Goal: Information Seeking & Learning: Find specific fact

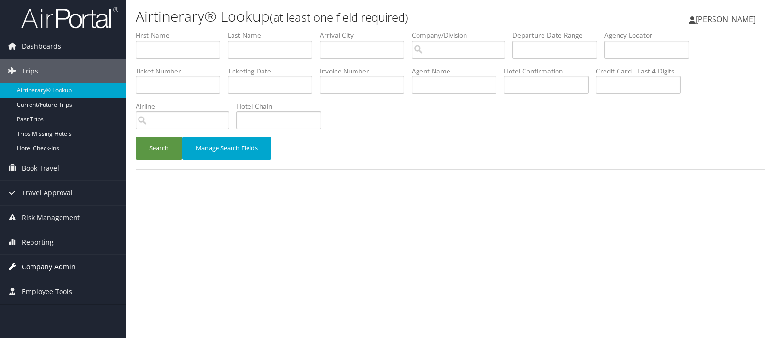
click at [44, 267] on span "Company Admin" at bounding box center [49, 267] width 54 height 24
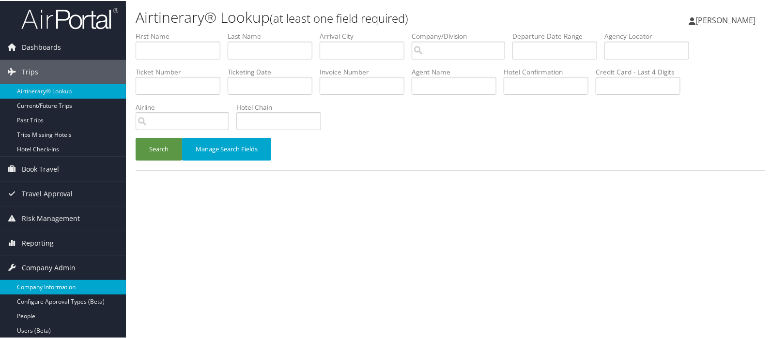
click at [41, 287] on link "Company Information" at bounding box center [63, 286] width 126 height 15
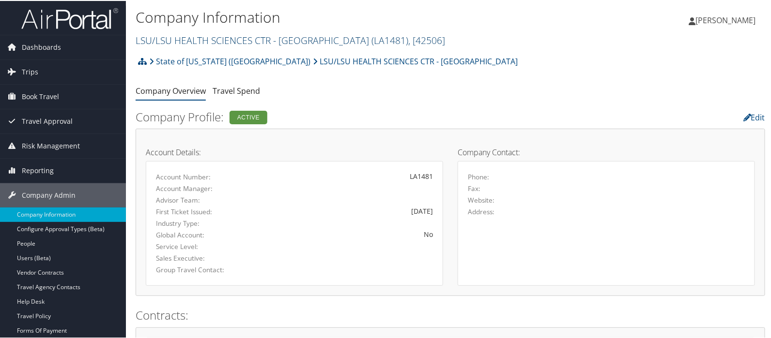
click at [169, 40] on link "LSU/LSU HEALTH SCIENCES CTR - SHREVEPORT ( LA1481 ) , [ 42506 ]" at bounding box center [290, 39] width 309 height 13
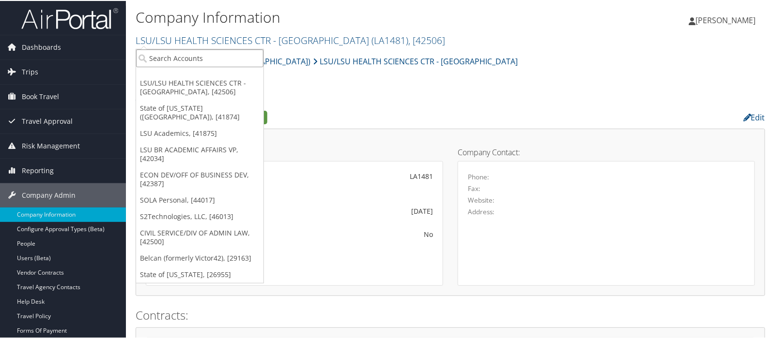
click at [167, 53] on input "search" at bounding box center [199, 57] width 127 height 18
type input "hayes"
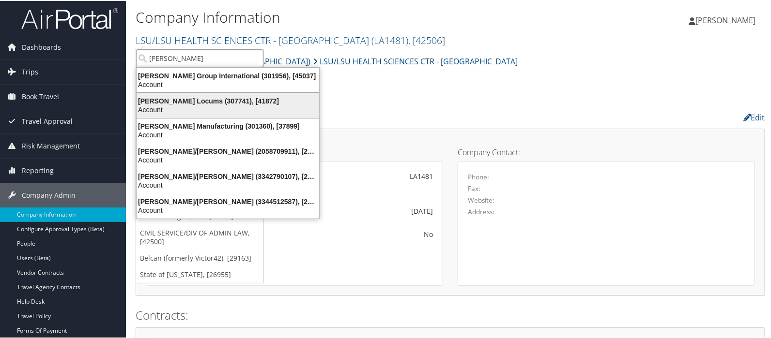
click at [191, 98] on div "Hayes Locums (307741), [41872]" at bounding box center [228, 100] width 194 height 9
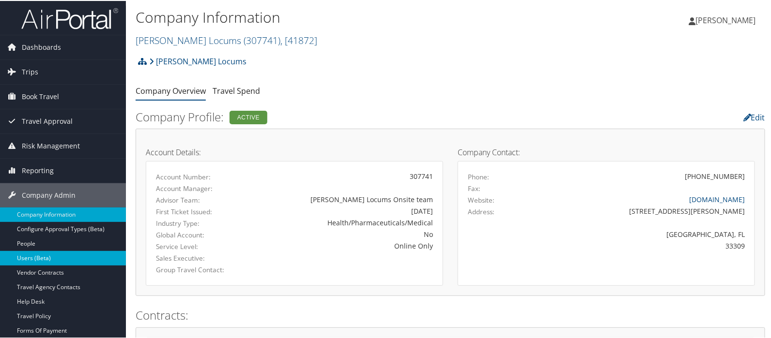
click at [40, 259] on link "Users (Beta)" at bounding box center [63, 257] width 126 height 15
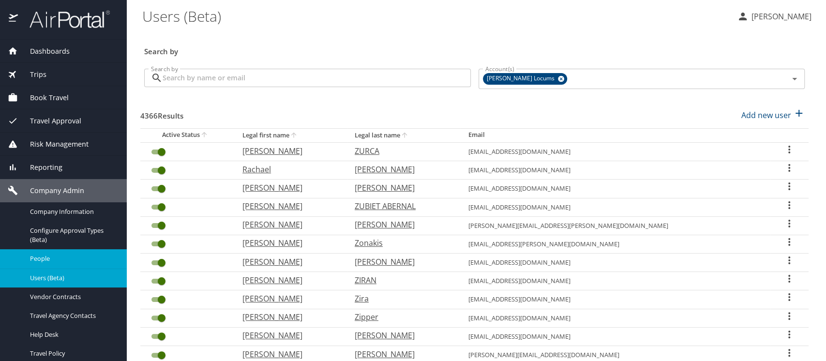
click at [51, 258] on span "People" at bounding box center [72, 258] width 85 height 9
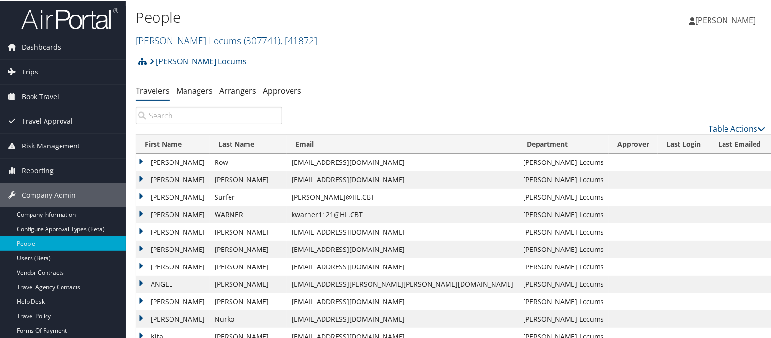
click at [236, 145] on th "Last Name" at bounding box center [248, 143] width 77 height 19
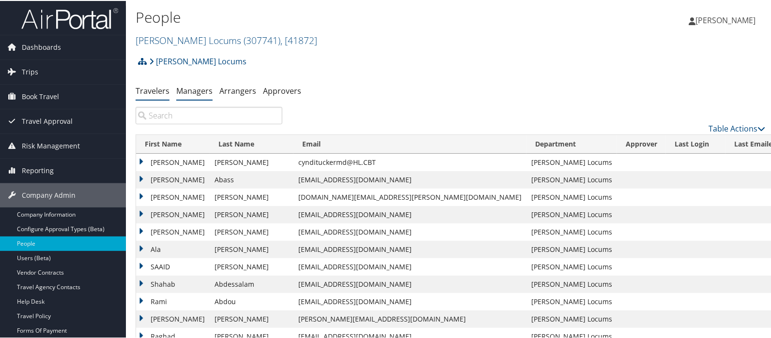
click at [201, 96] on li "Managers" at bounding box center [194, 90] width 36 height 17
click at [194, 89] on link "Managers" at bounding box center [194, 90] width 36 height 11
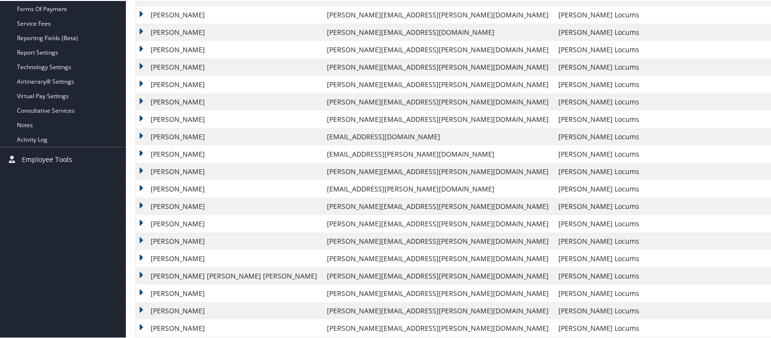
scroll to position [322, 0]
drag, startPoint x: 237, startPoint y: 198, endPoint x: 339, endPoint y: 207, distance: 103.0
click at [339, 207] on tr "[PERSON_NAME] [PERSON_NAME][EMAIL_ADDRESS][PERSON_NAME][DOMAIN_NAME] [PERSON_NA…" at bounding box center [525, 205] width 779 height 17
copy tr "[PERSON_NAME][EMAIL_ADDRESS][PERSON_NAME][DOMAIN_NAME]"
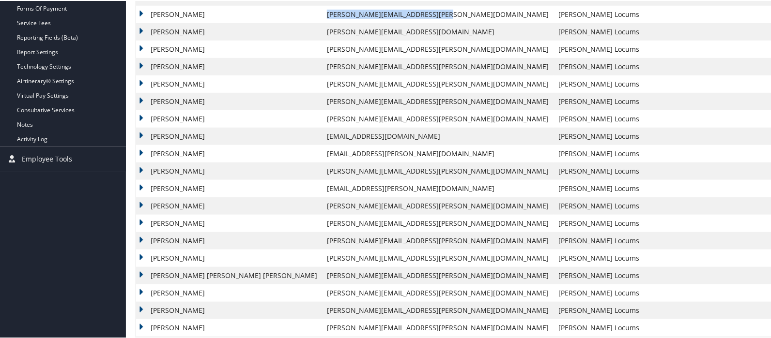
drag, startPoint x: 246, startPoint y: 11, endPoint x: 358, endPoint y: 13, distance: 111.9
click at [358, 13] on td "[PERSON_NAME][EMAIL_ADDRESS][PERSON_NAME][DOMAIN_NAME]" at bounding box center [437, 13] width 231 height 17
copy td "[PERSON_NAME][EMAIL_ADDRESS][PERSON_NAME][DOMAIN_NAME]"
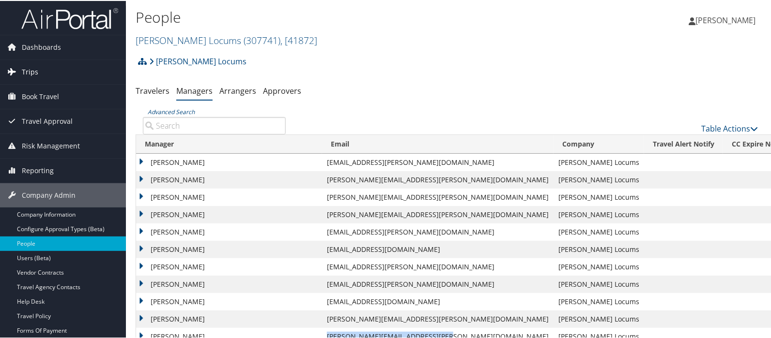
click at [34, 69] on span "Trips" at bounding box center [30, 71] width 16 height 24
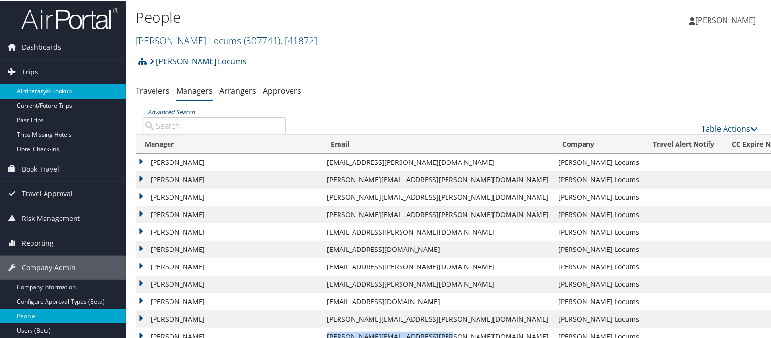
click at [41, 86] on link "Airtinerary® Lookup" at bounding box center [63, 90] width 126 height 15
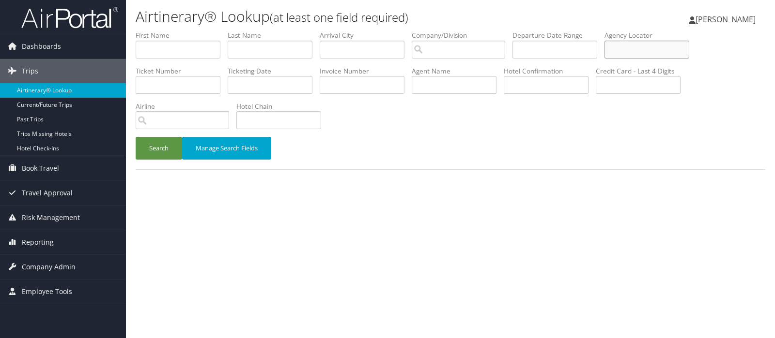
paste input "CWZWX6"
type input "CWZWX6"
click at [159, 144] on button "Search" at bounding box center [159, 148] width 46 height 23
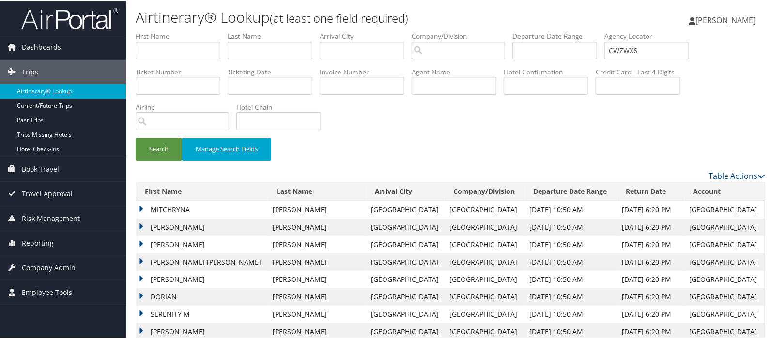
click at [141, 210] on td "MITCHRYNA" at bounding box center [202, 208] width 132 height 17
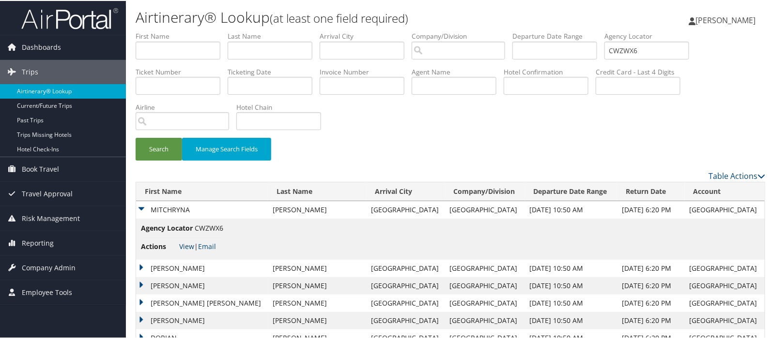
click at [188, 245] on link "View" at bounding box center [186, 245] width 15 height 9
